Goal: Find specific page/section: Find specific page/section

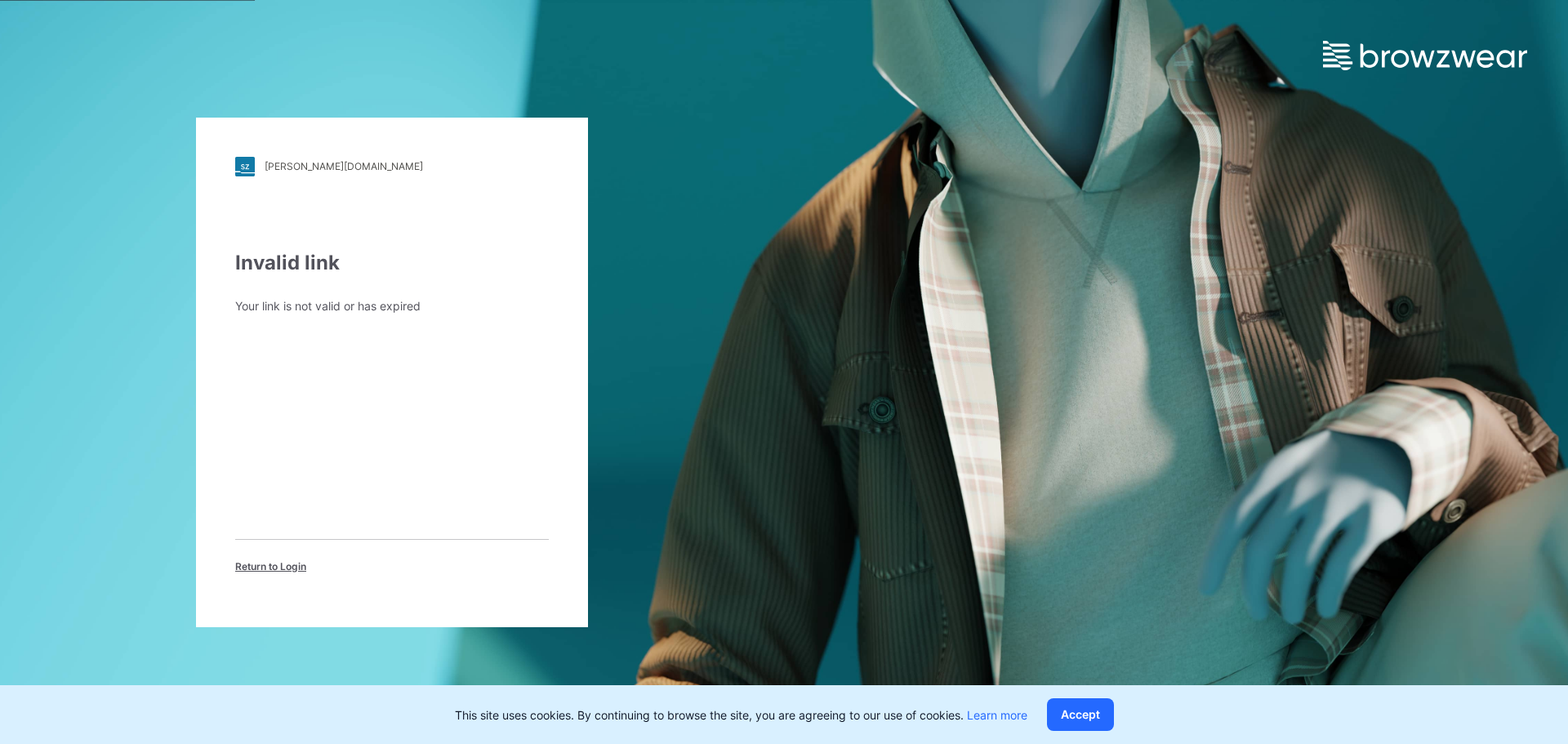
click at [258, 562] on span "Return to Login" at bounding box center [270, 566] width 71 height 15
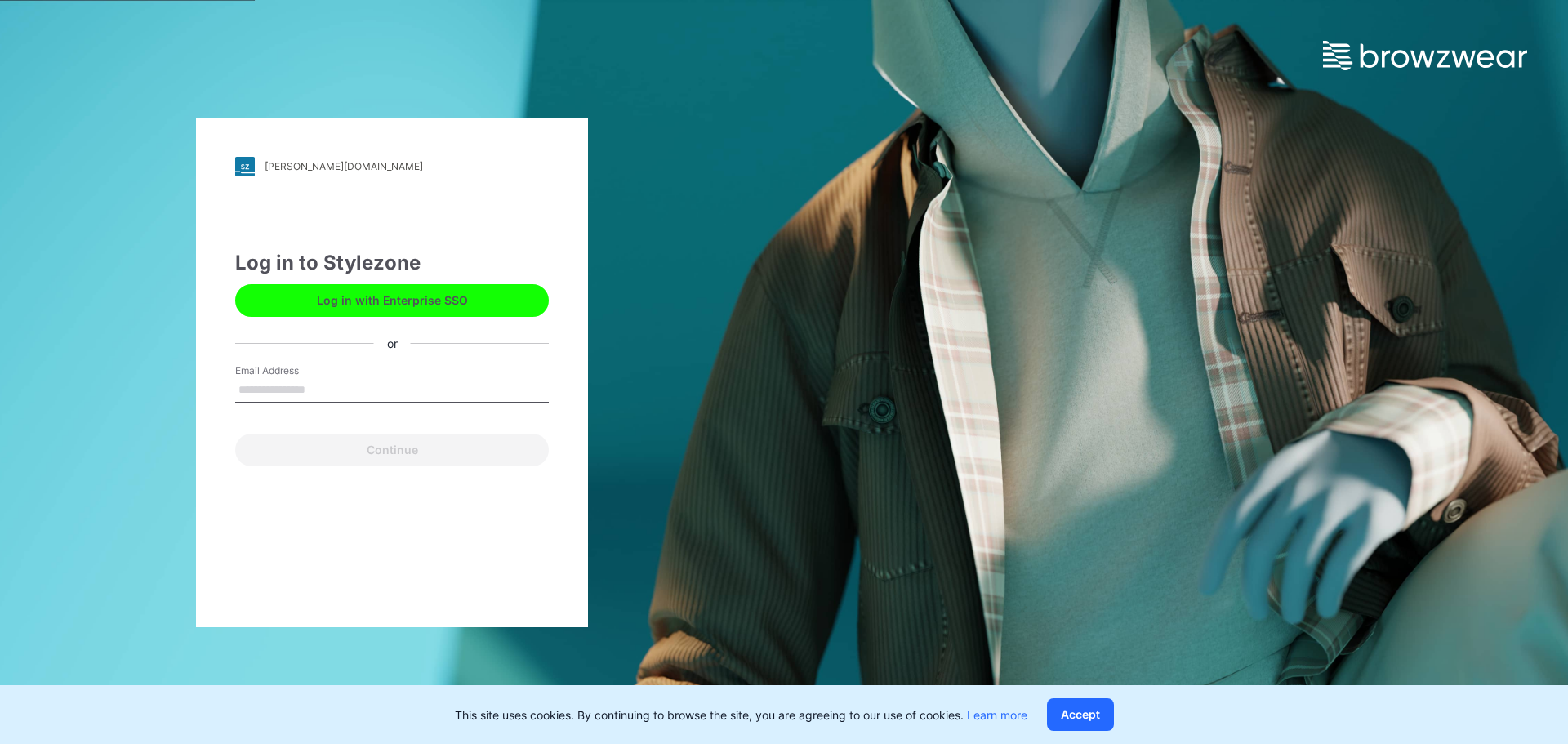
click at [355, 373] on div "Email Address" at bounding box center [392, 388] width 314 height 49
click at [350, 387] on input "Email Address" at bounding box center [392, 390] width 314 height 25
type input "**********"
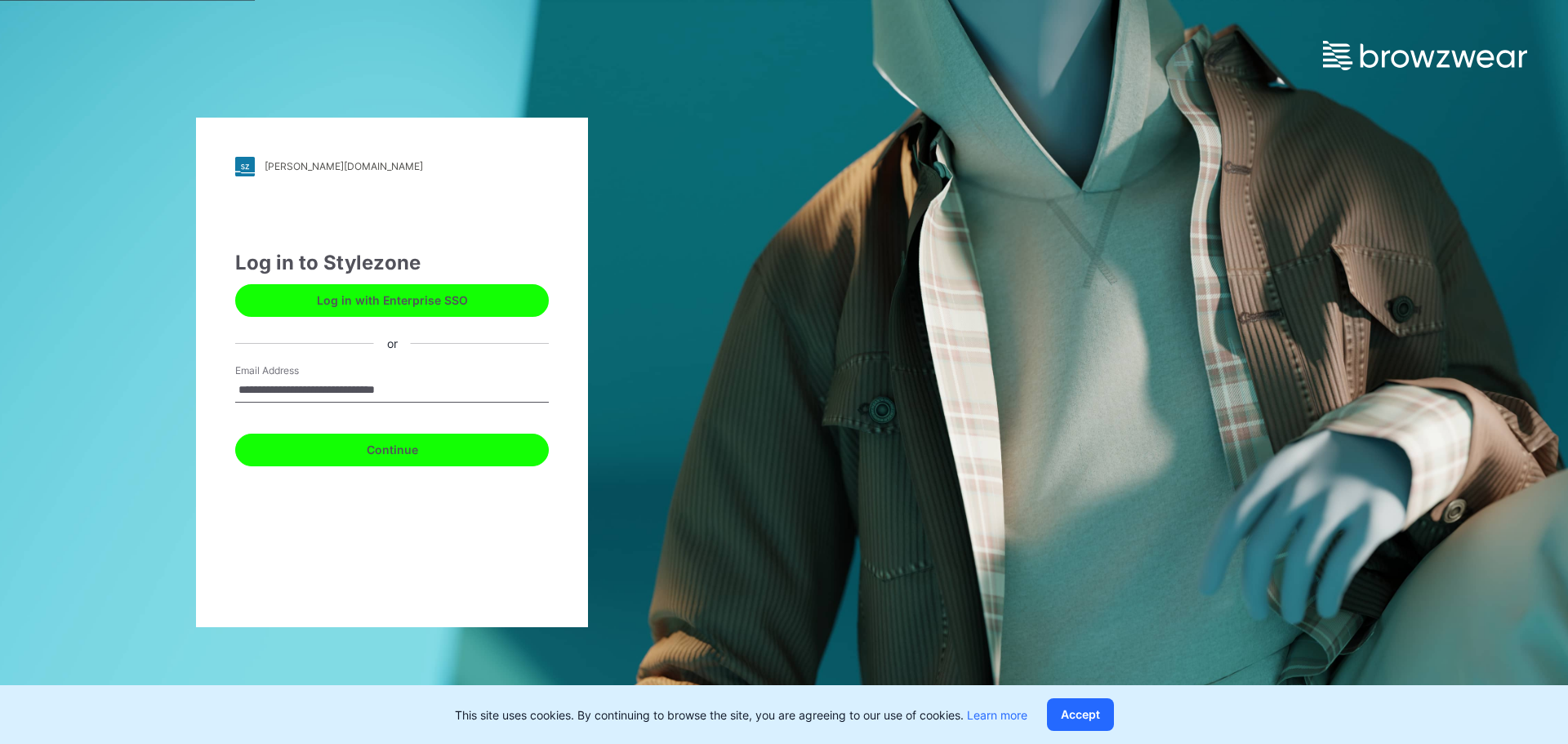
click at [454, 445] on button "Continue" at bounding box center [392, 450] width 314 height 33
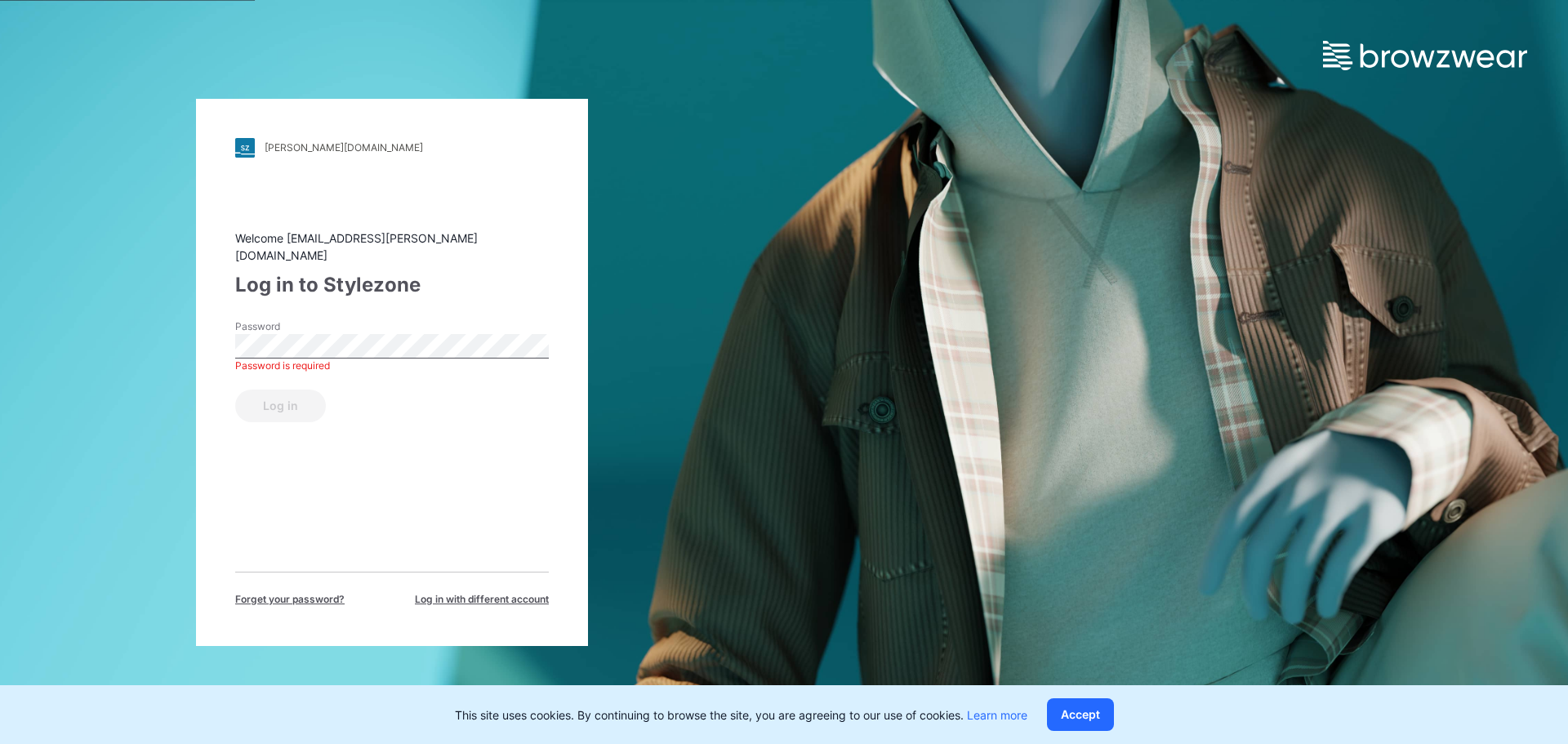
click at [296, 592] on span "Forget your password?" at bounding box center [290, 599] width 110 height 15
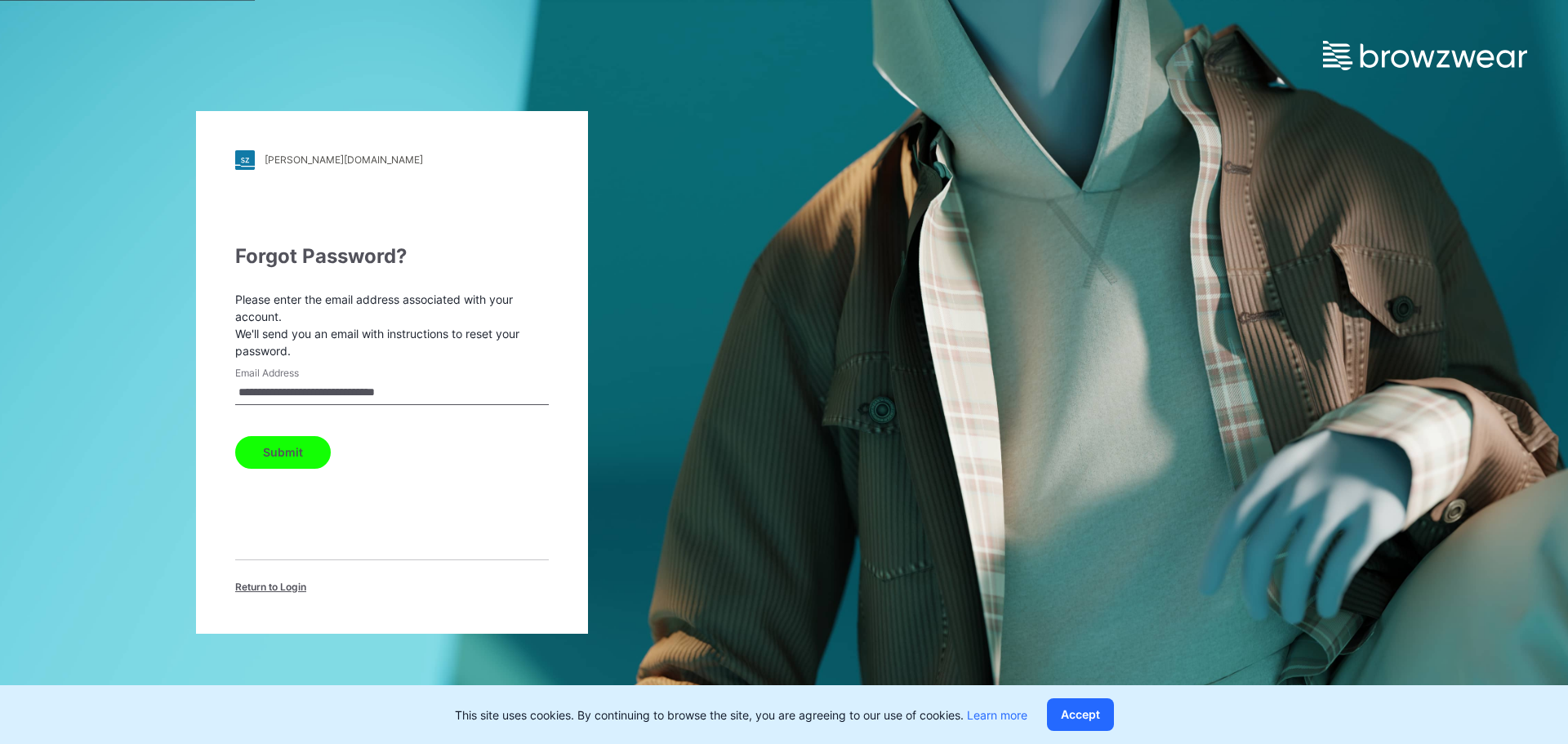
click at [309, 445] on button "Submit" at bounding box center [283, 452] width 96 height 33
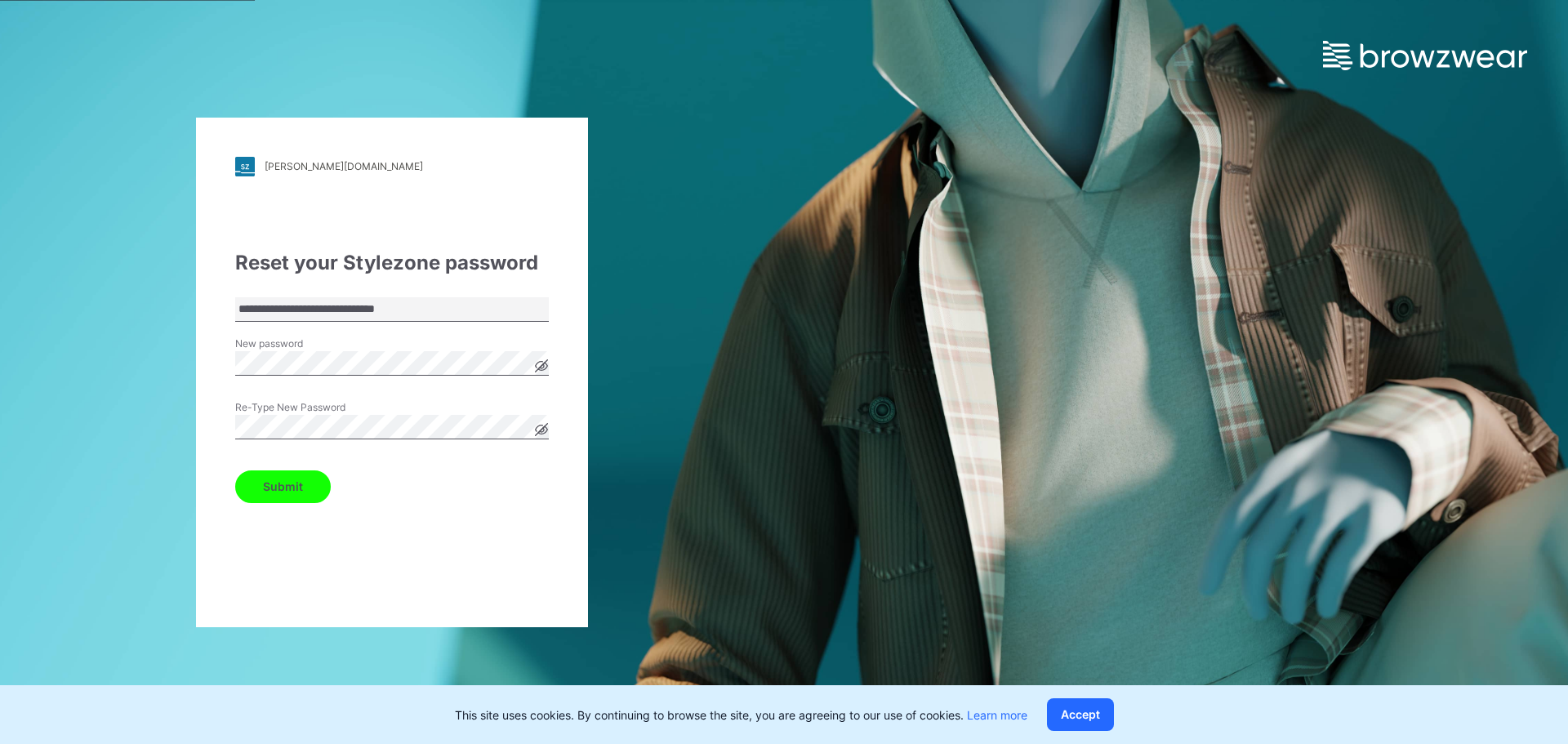
click at [235, 471] on button "Submit" at bounding box center [283, 487] width 96 height 33
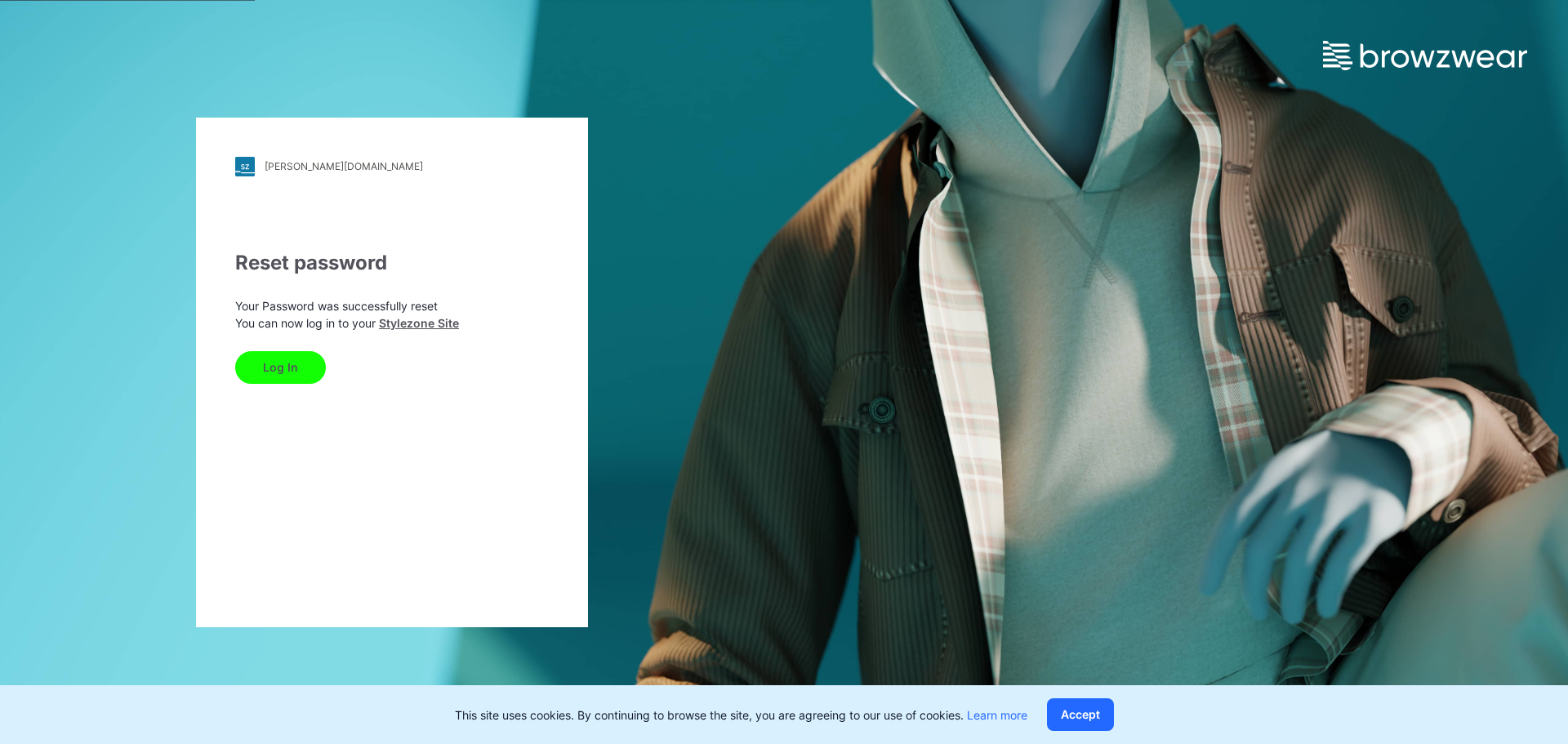
click at [283, 354] on button "Log In" at bounding box center [280, 367] width 91 height 33
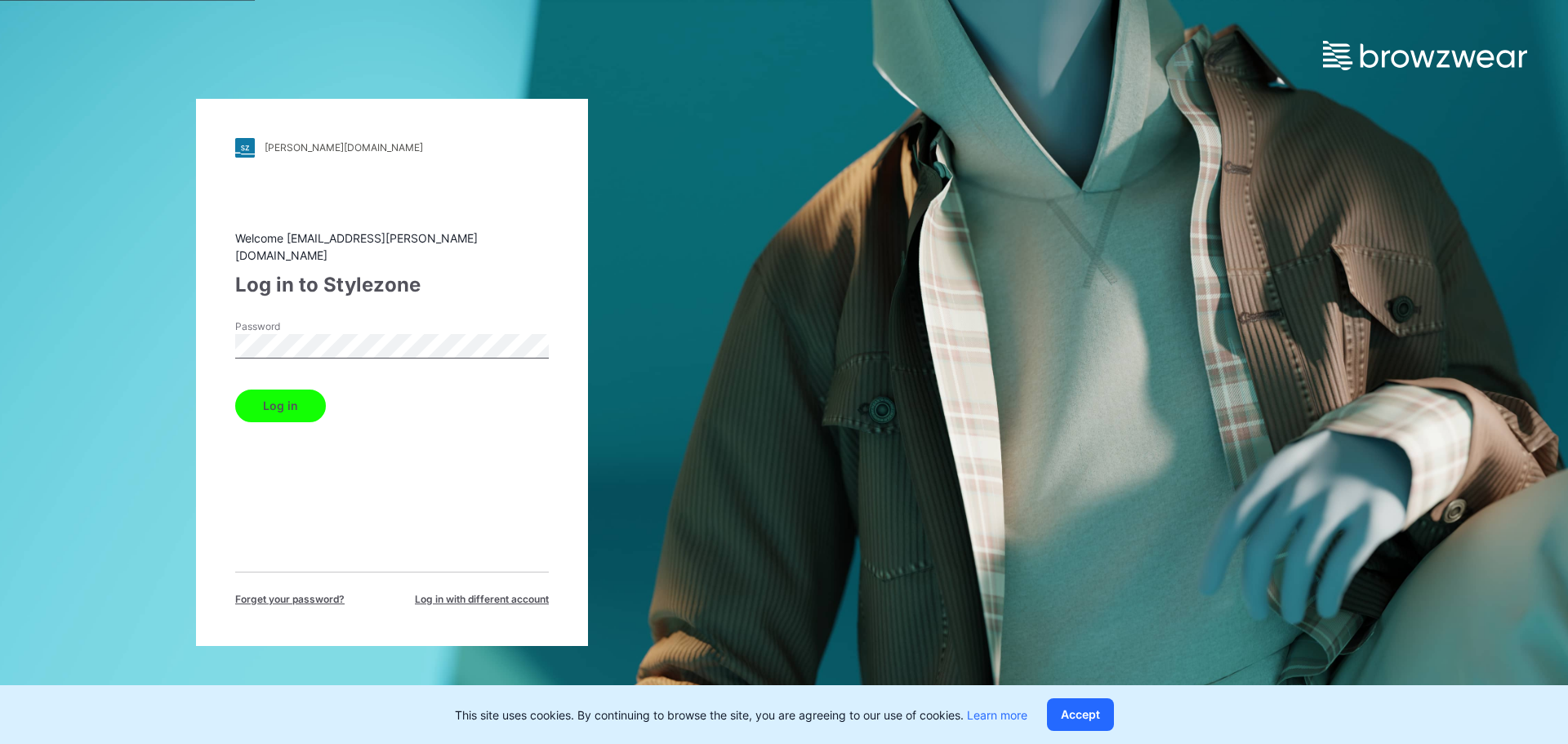
click at [235, 390] on button "Log in" at bounding box center [280, 406] width 91 height 33
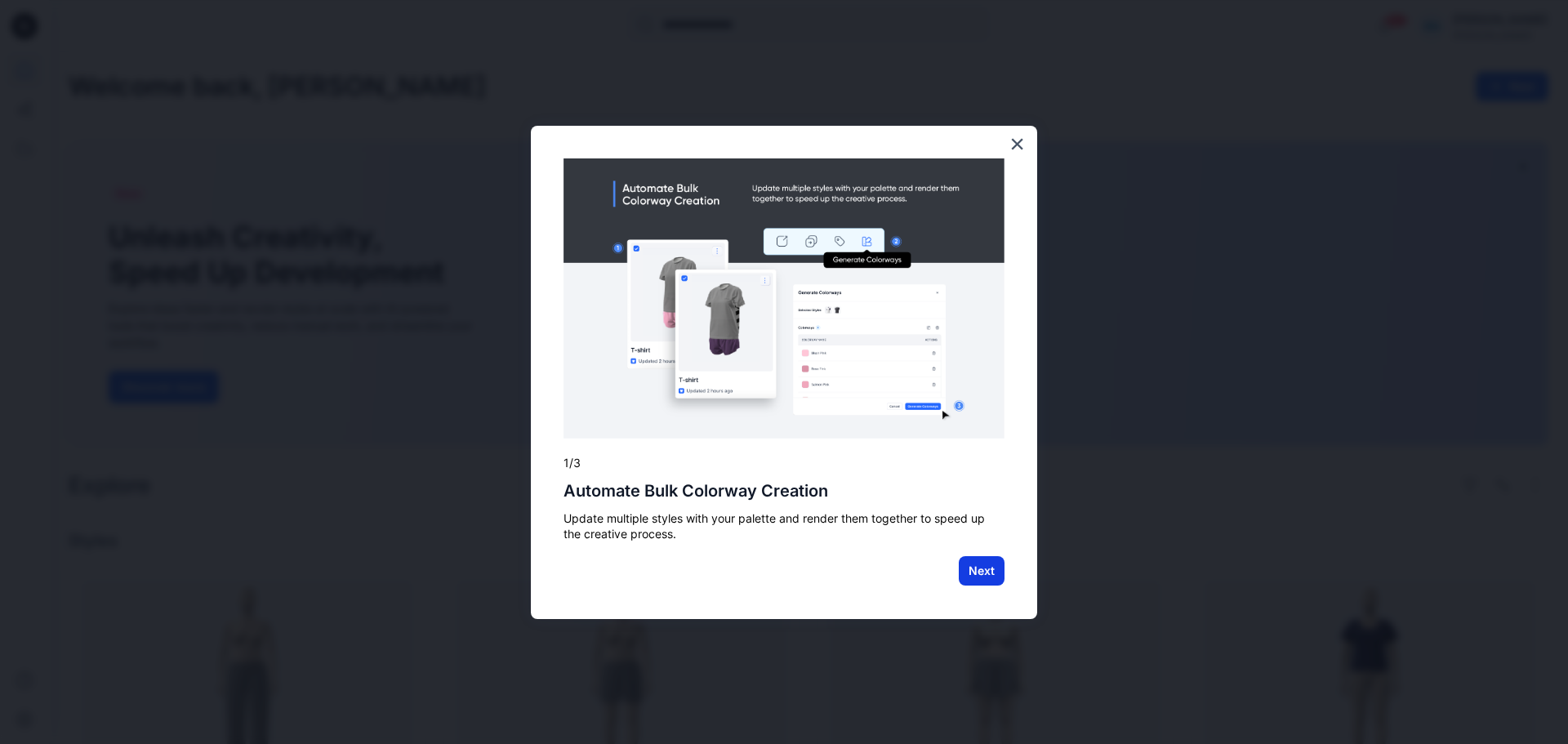
click at [977, 582] on button "Next" at bounding box center [982, 570] width 46 height 29
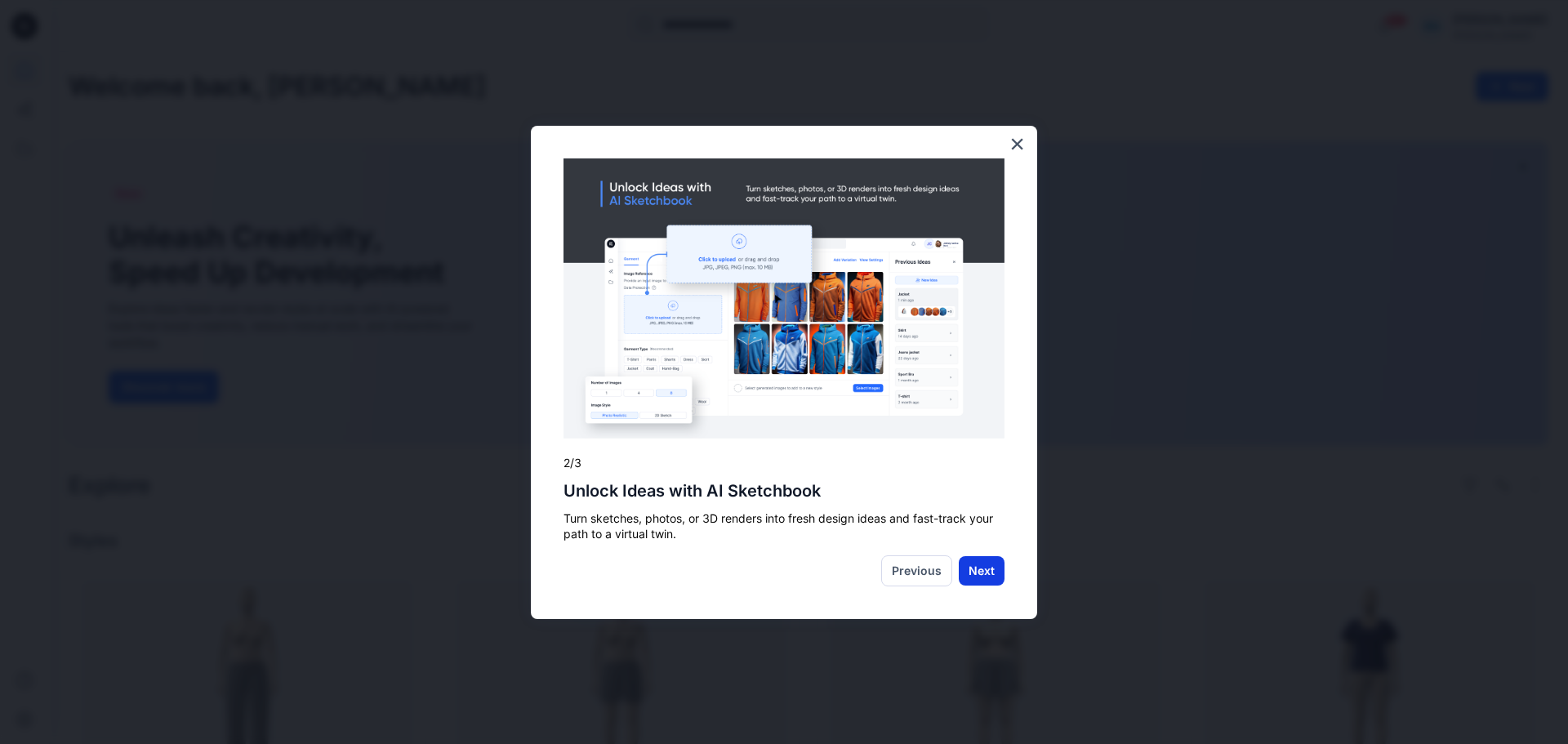
click at [974, 566] on button "Next" at bounding box center [982, 570] width 46 height 29
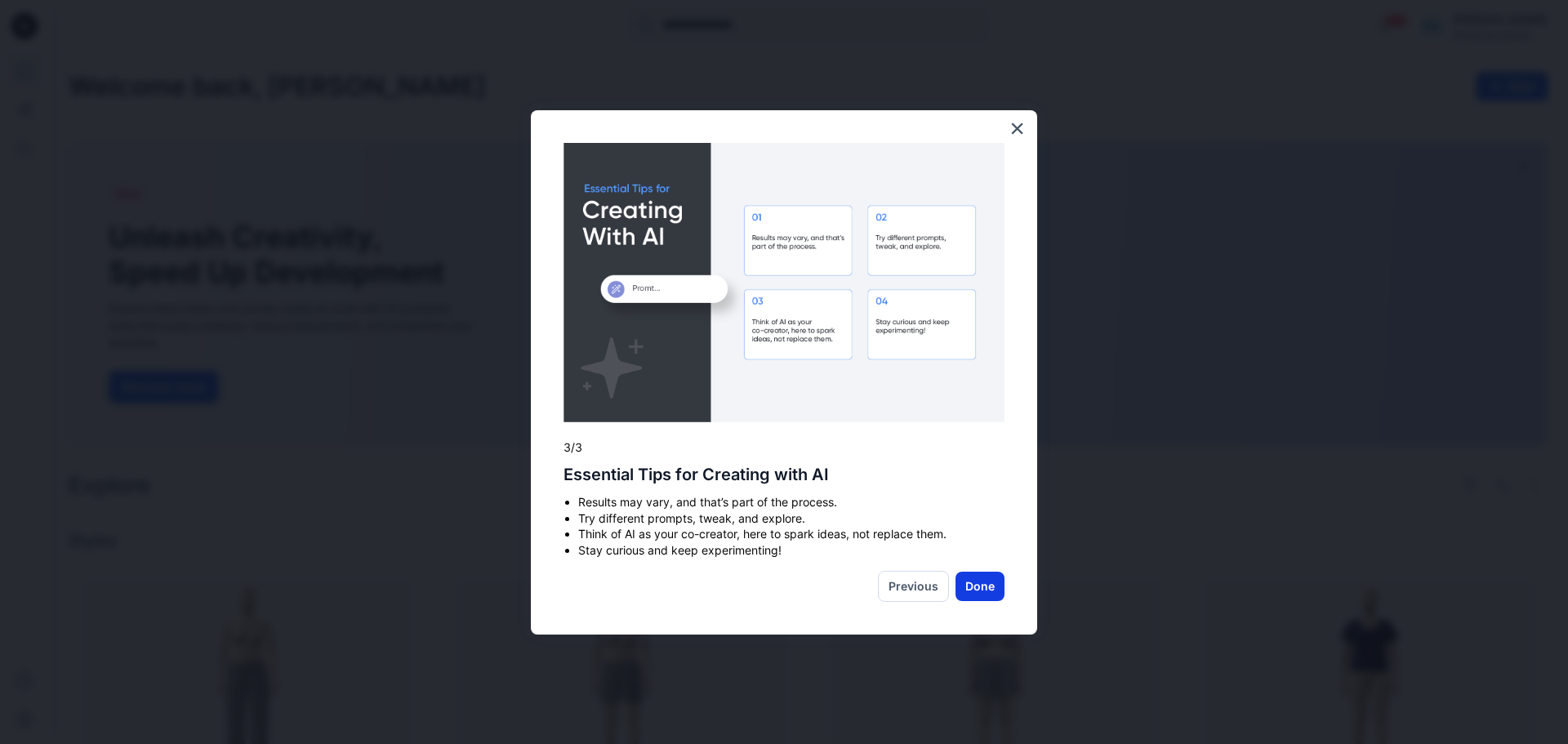
click at [983, 582] on button "Done" at bounding box center [979, 585] width 49 height 29
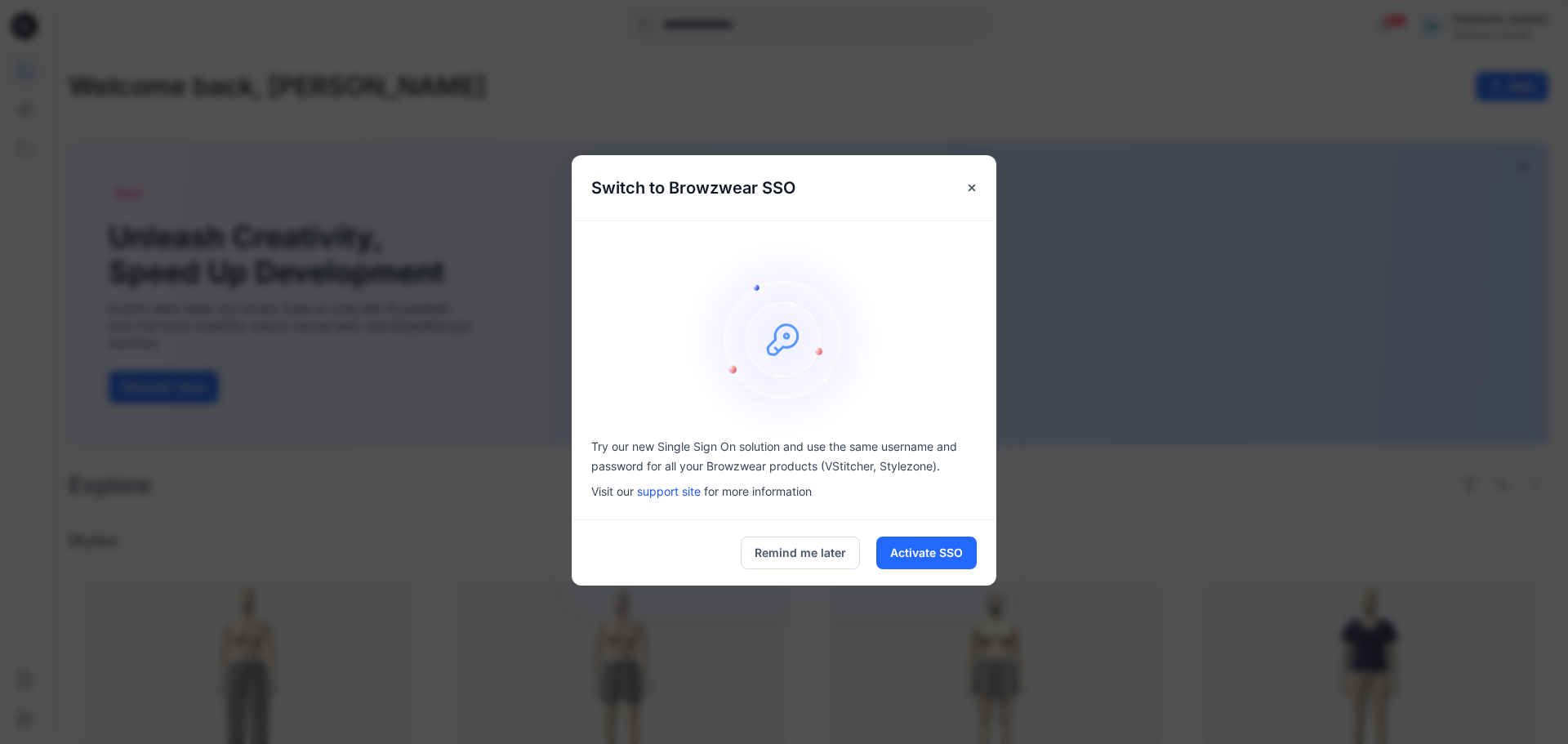
click at [662, 450] on p "Try our new Single Sign On solution and use the same username and password for …" at bounding box center [784, 456] width 386 height 39
click at [762, 554] on button "Remind me later" at bounding box center [800, 553] width 120 height 33
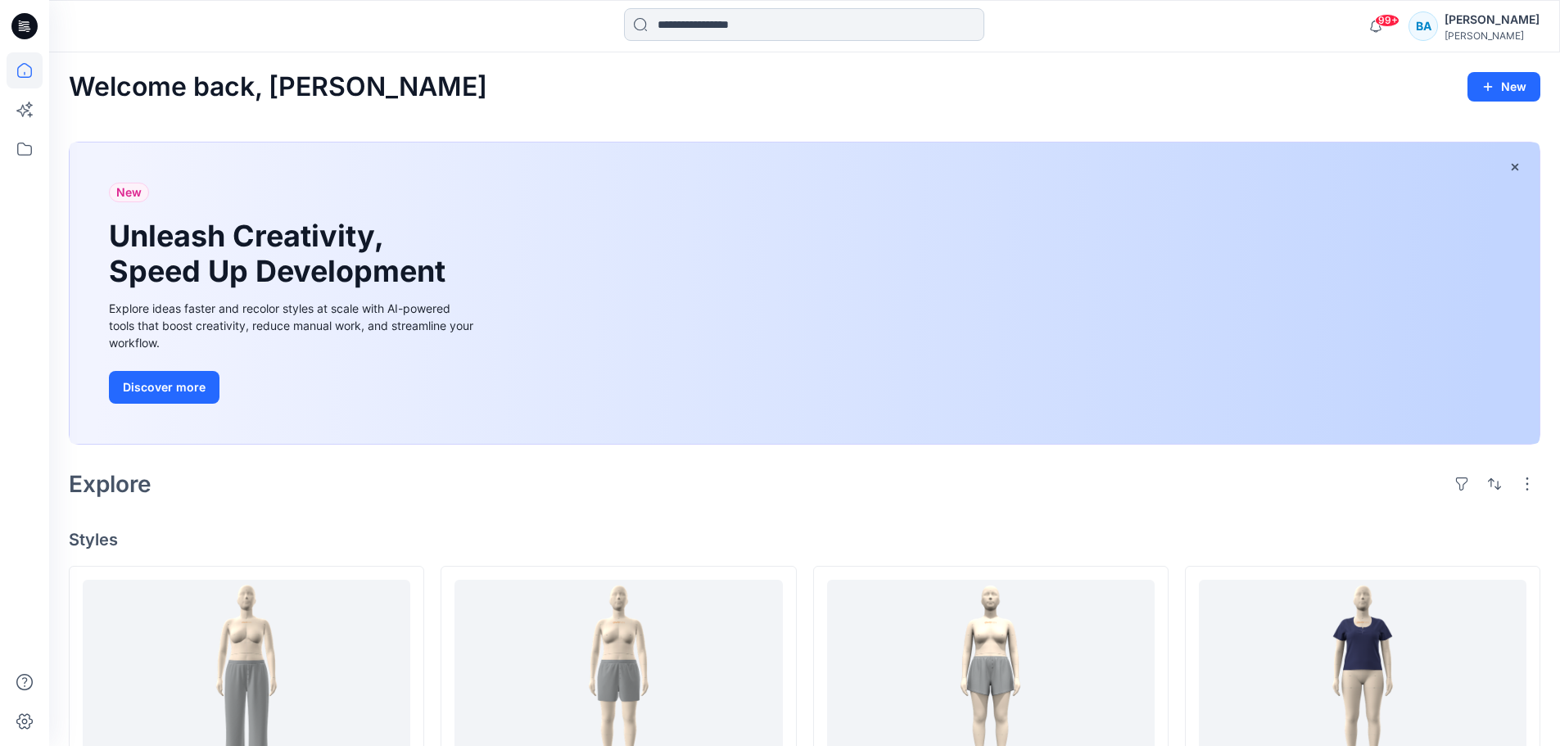
click at [744, 17] on input at bounding box center [804, 24] width 360 height 33
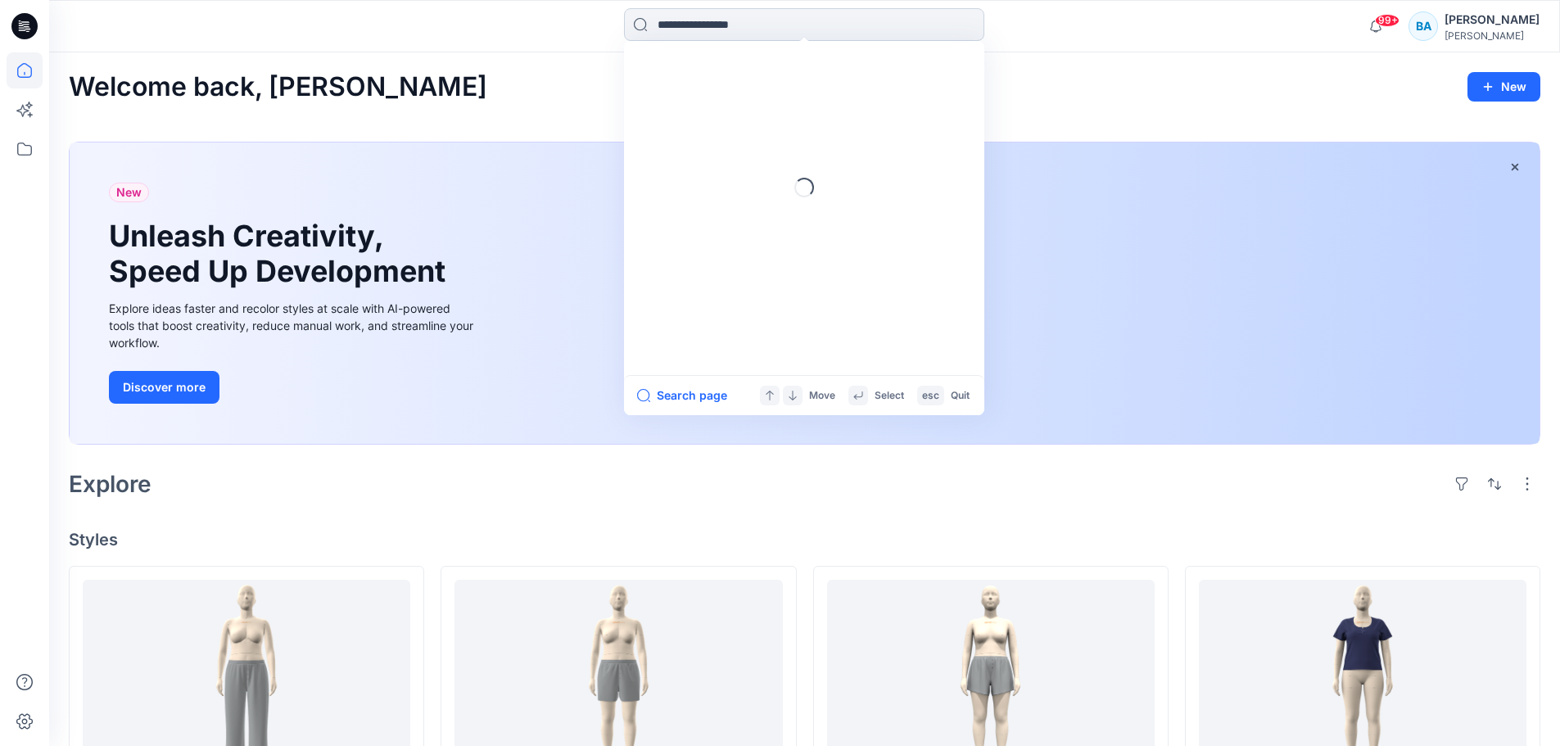
paste input "*******"
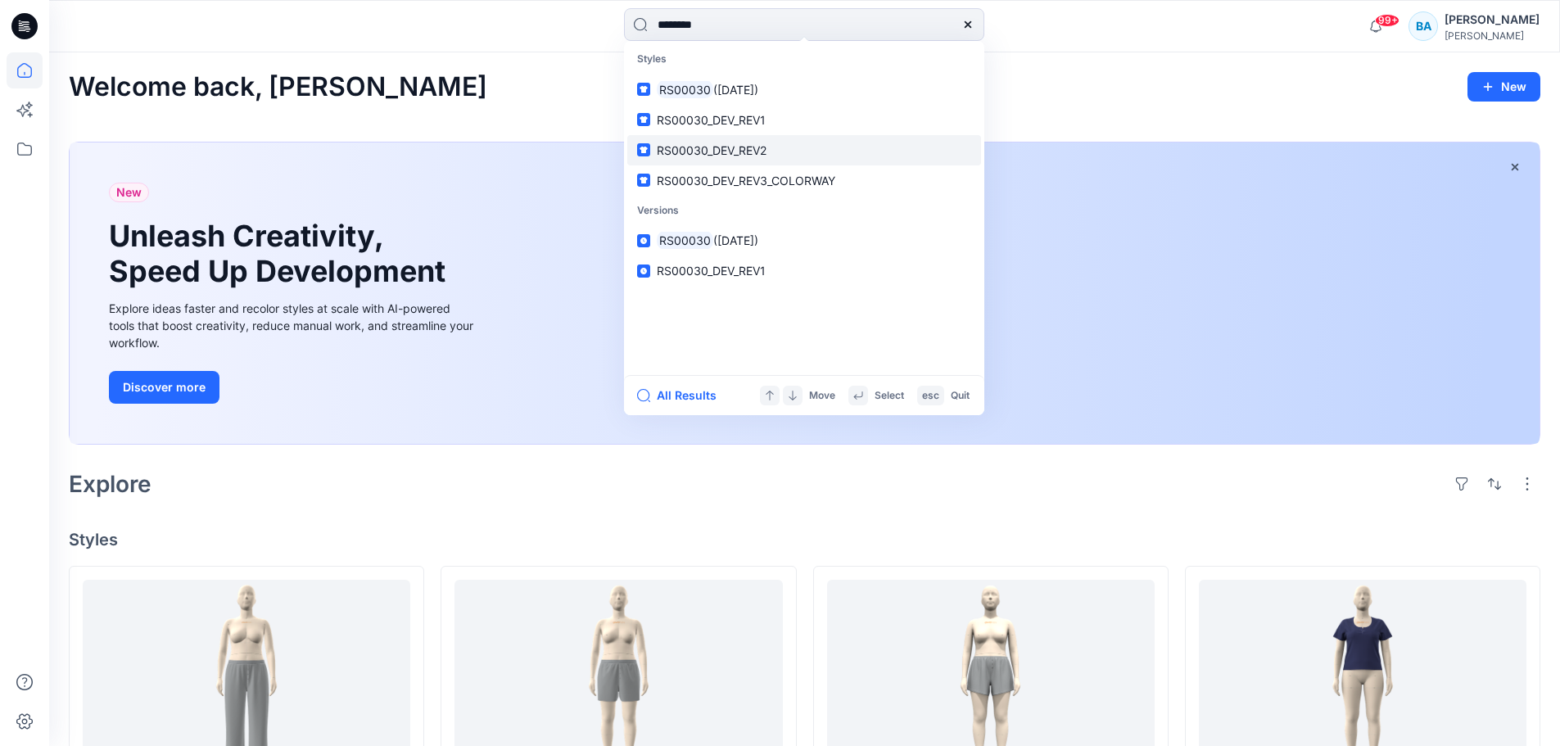
type input "*******"
click at [763, 148] on span "RS00030_DEV_REV2" at bounding box center [712, 150] width 110 height 14
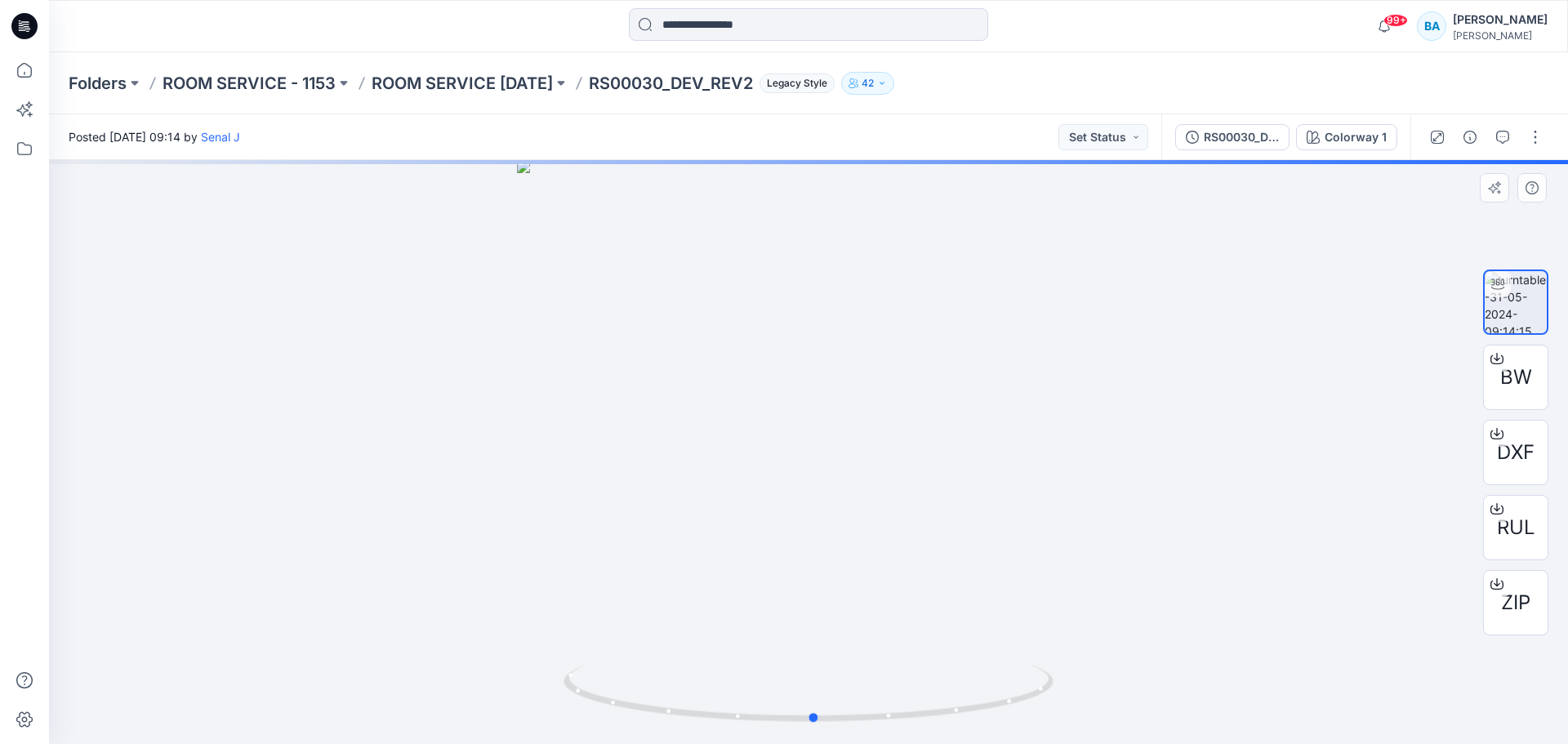
drag, startPoint x: 1026, startPoint y: 385, endPoint x: 1032, endPoint y: 309, distance: 76.2
click at [1032, 309] on div at bounding box center [808, 453] width 1519 height 584
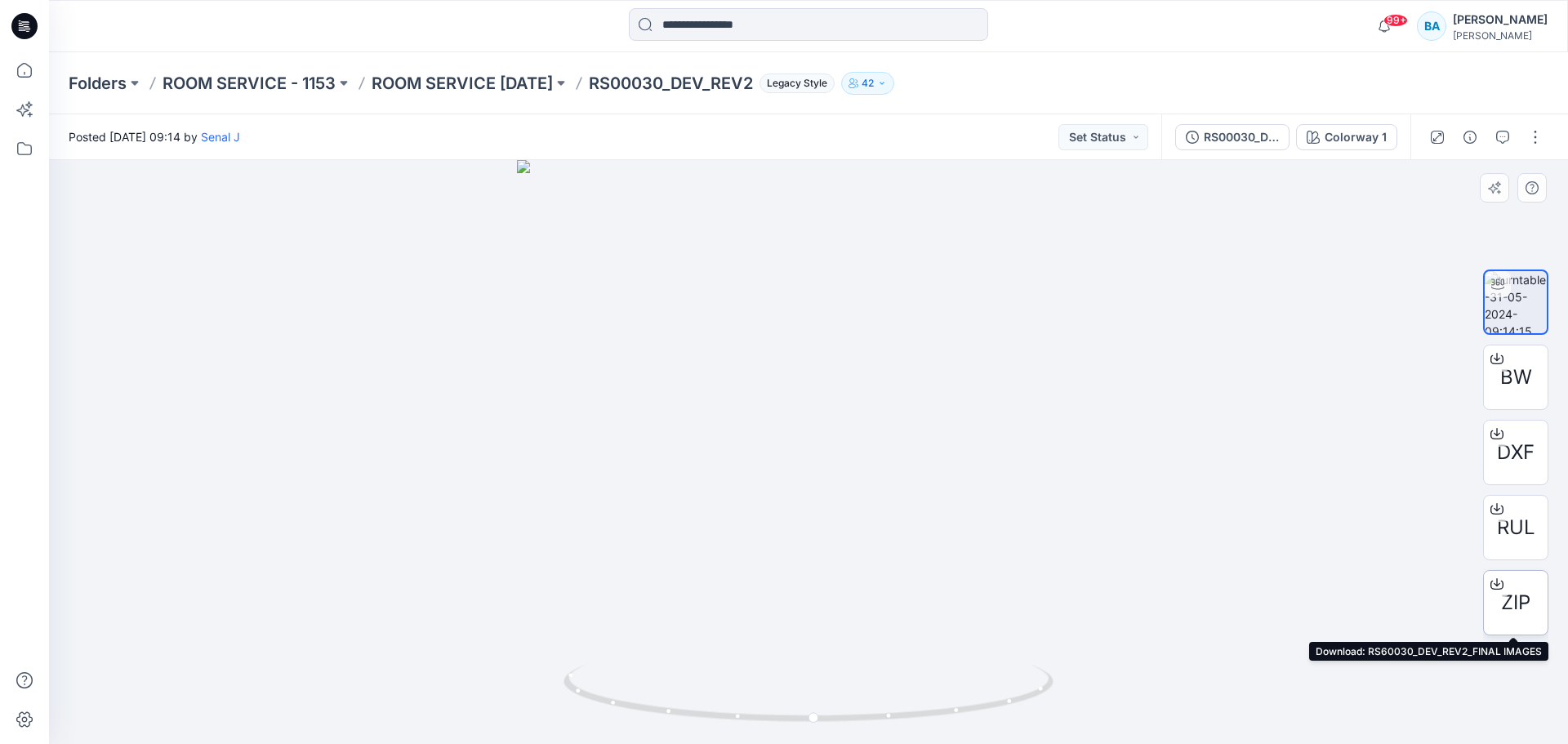
click at [1498, 584] on icon at bounding box center [1496, 581] width 7 height 8
click at [321, 392] on div at bounding box center [808, 453] width 1519 height 584
